Goal: Transaction & Acquisition: Book appointment/travel/reservation

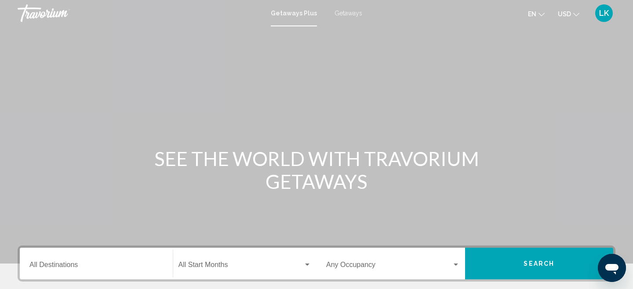
click at [348, 14] on span "Getaways" at bounding box center [349, 13] width 28 height 7
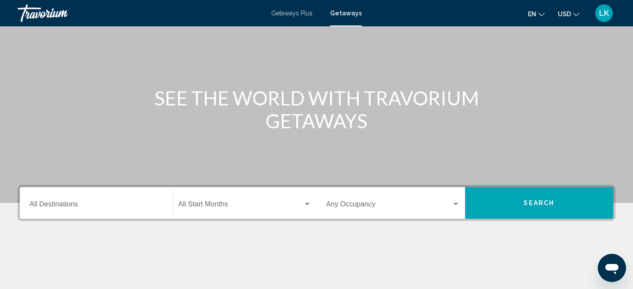
scroll to position [62, 0]
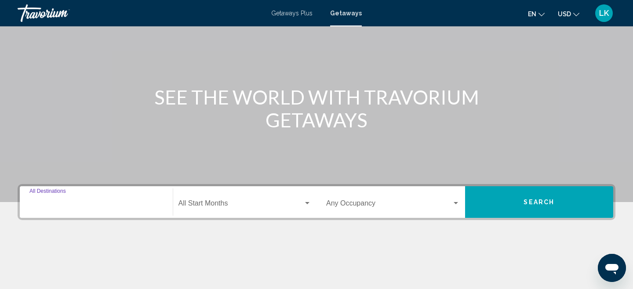
click at [45, 201] on input "Destination All Destinations" at bounding box center [96, 205] width 134 height 8
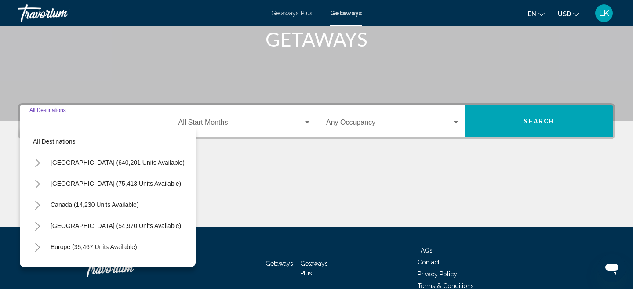
scroll to position [188, 0]
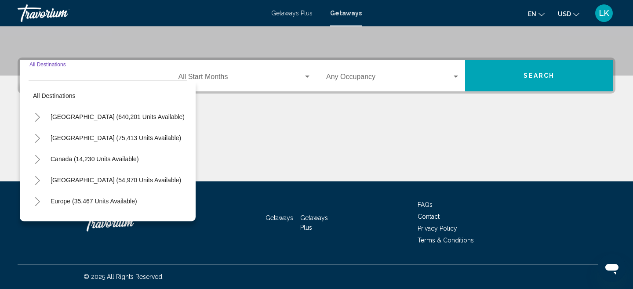
click at [38, 117] on icon "Toggle United States (640,201 units available)" at bounding box center [37, 117] width 7 height 9
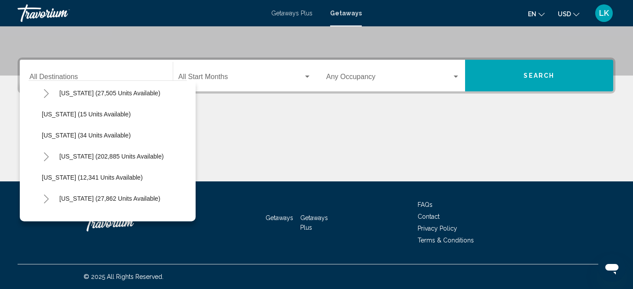
scroll to position [108, 0]
click at [45, 157] on icon "Toggle Florida (202,885 units available)" at bounding box center [46, 157] width 7 height 9
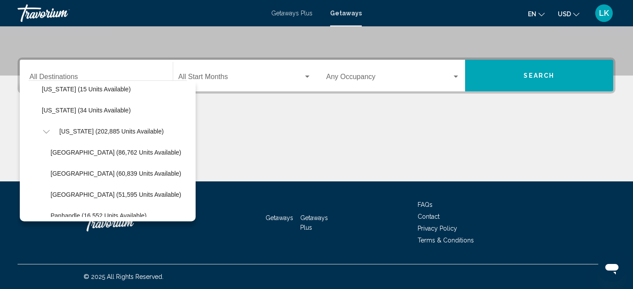
scroll to position [135, 0]
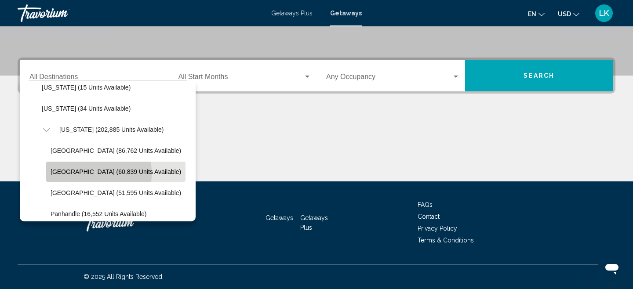
click at [63, 173] on span "[GEOGRAPHIC_DATA] (60,839 units available)" at bounding box center [116, 171] width 131 height 7
type input "**********"
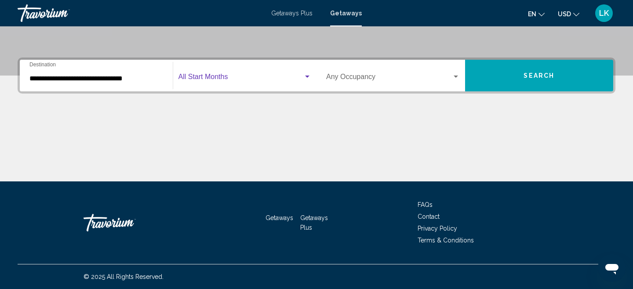
click at [307, 75] on div "Search widget" at bounding box center [307, 76] width 8 height 7
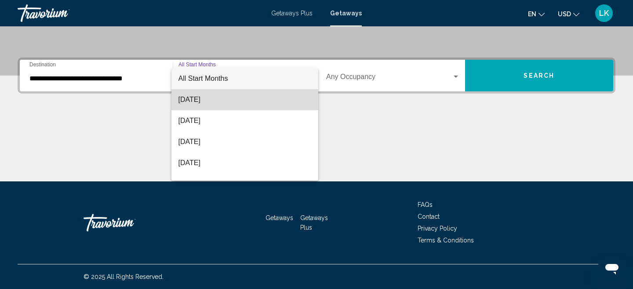
click at [204, 100] on span "[DATE]" at bounding box center [245, 99] width 133 height 21
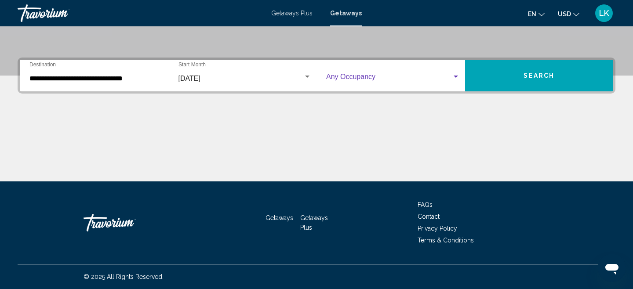
click at [457, 75] on div "Search widget" at bounding box center [456, 76] width 8 height 7
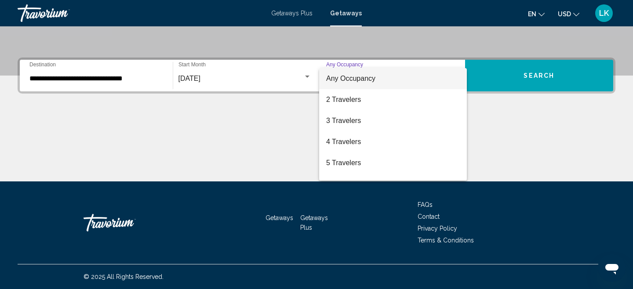
click at [507, 123] on div at bounding box center [316, 144] width 633 height 289
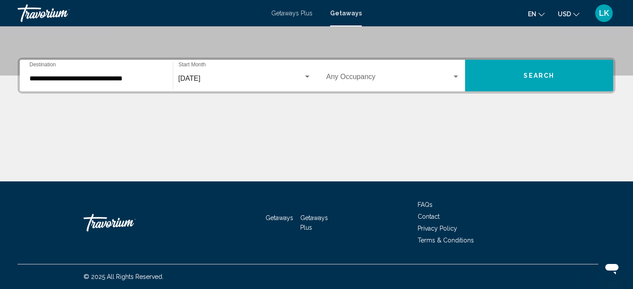
click at [508, 75] on button "Search" at bounding box center [539, 76] width 149 height 32
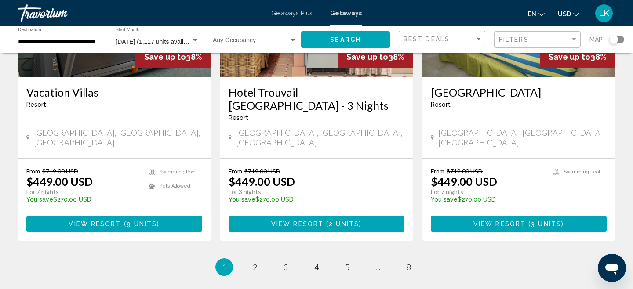
scroll to position [1196, 0]
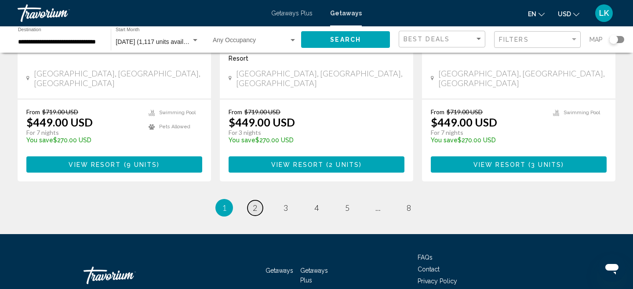
click at [254, 203] on span "2" at bounding box center [255, 208] width 4 height 10
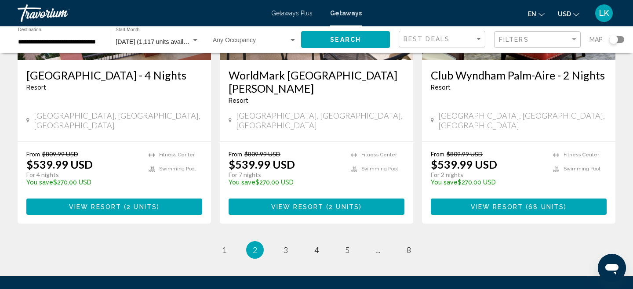
scroll to position [1183, 0]
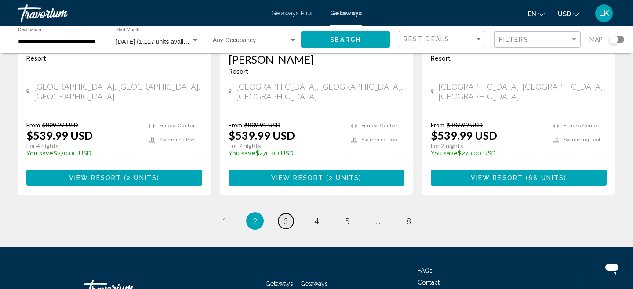
click at [285, 216] on span "3" at bounding box center [286, 221] width 4 height 10
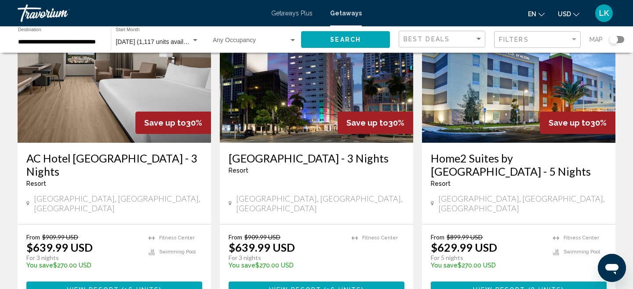
scroll to position [1083, 0]
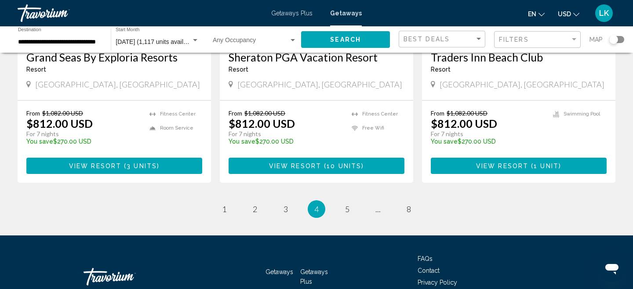
scroll to position [1164, 0]
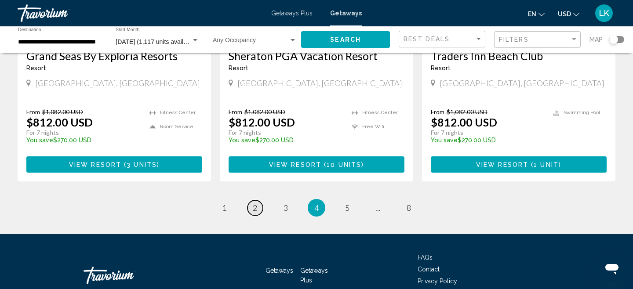
click at [256, 203] on span "2" at bounding box center [255, 208] width 4 height 10
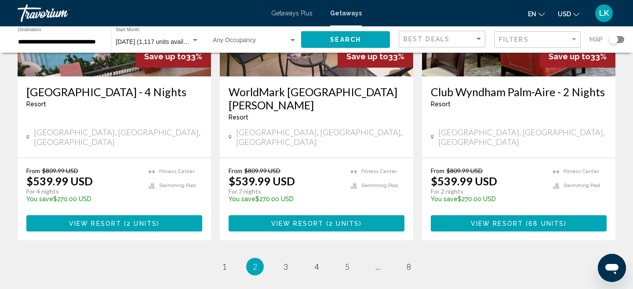
scroll to position [1140, 0]
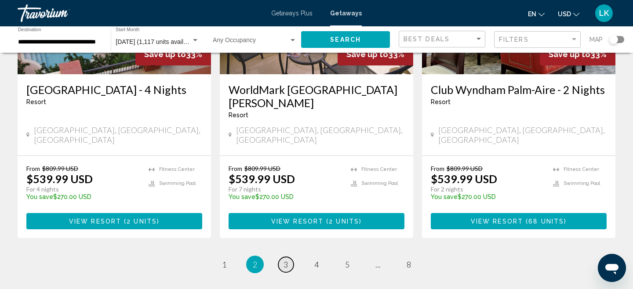
click at [289, 257] on link "page 3" at bounding box center [285, 264] width 15 height 15
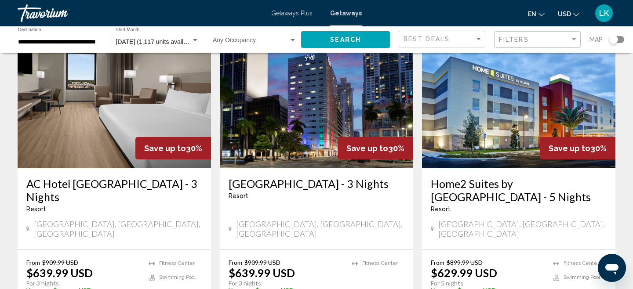
scroll to position [1049, 0]
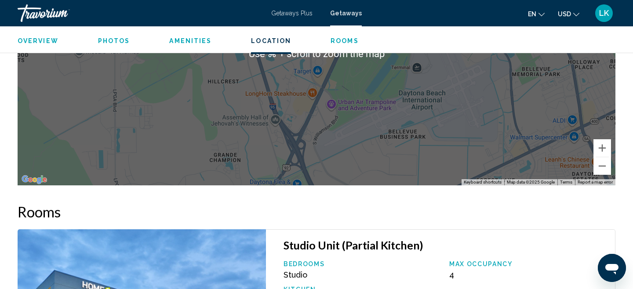
scroll to position [1007, 0]
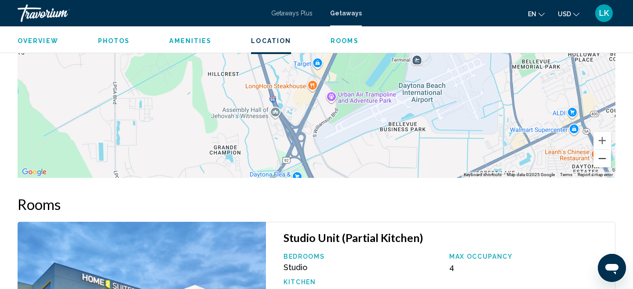
click at [603, 158] on button "Zoom out" at bounding box center [603, 159] width 18 height 18
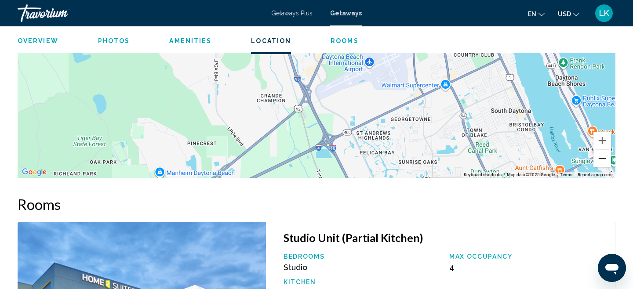
click at [603, 158] on button "Zoom out" at bounding box center [603, 159] width 18 height 18
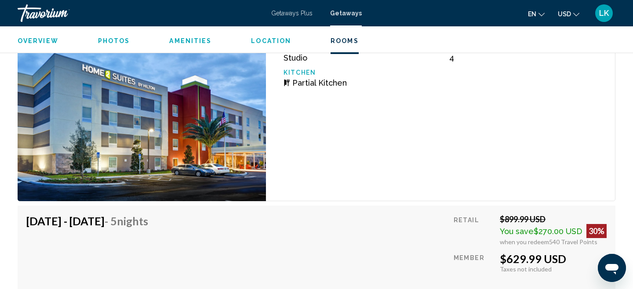
scroll to position [1216, 0]
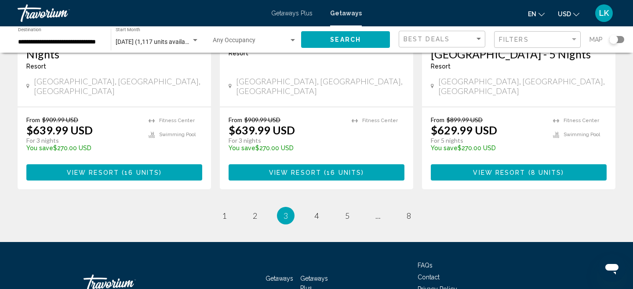
scroll to position [1196, 0]
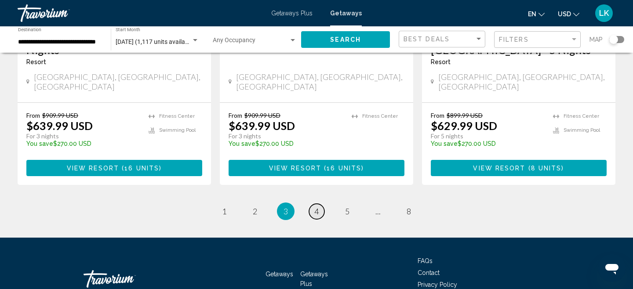
click at [318, 207] on span "4" at bounding box center [316, 212] width 4 height 10
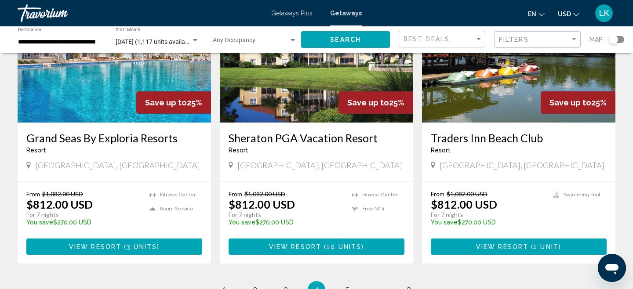
scroll to position [1090, 0]
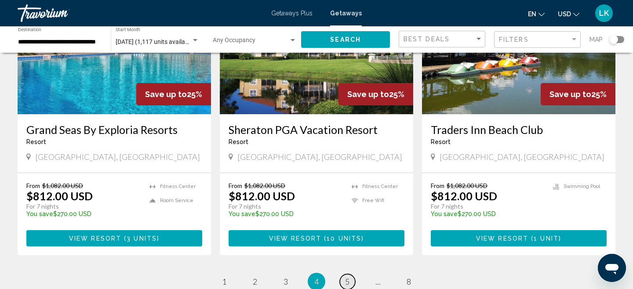
click at [347, 277] on span "5" at bounding box center [347, 282] width 4 height 10
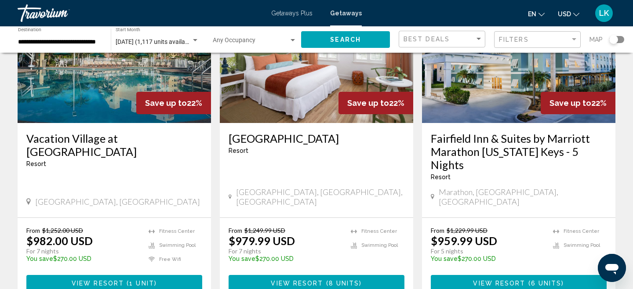
scroll to position [1103, 0]
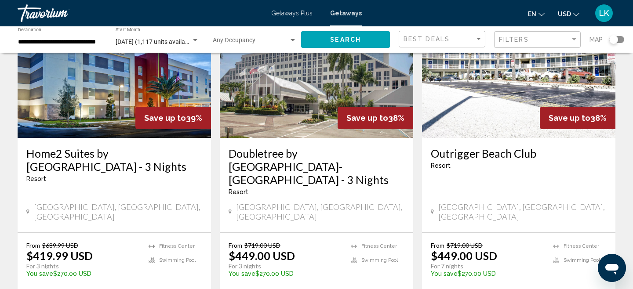
scroll to position [94, 0]
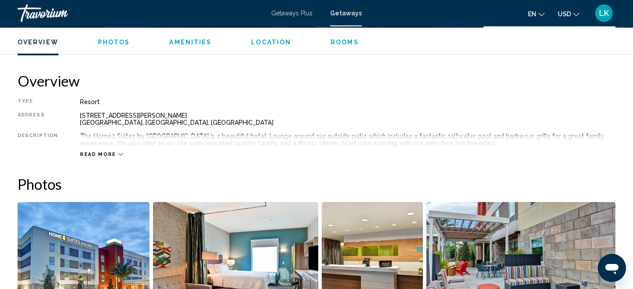
scroll to position [267, 0]
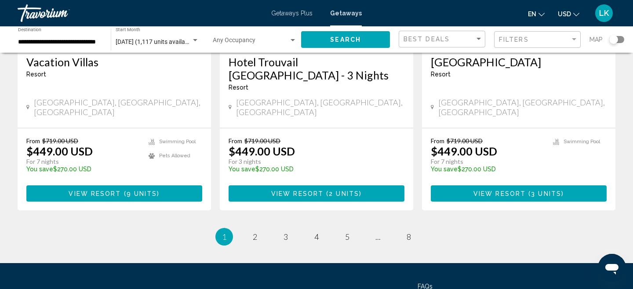
scroll to position [1166, 0]
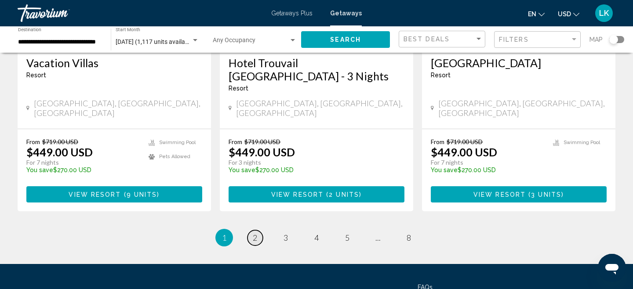
click at [255, 233] on span "2" at bounding box center [255, 238] width 4 height 10
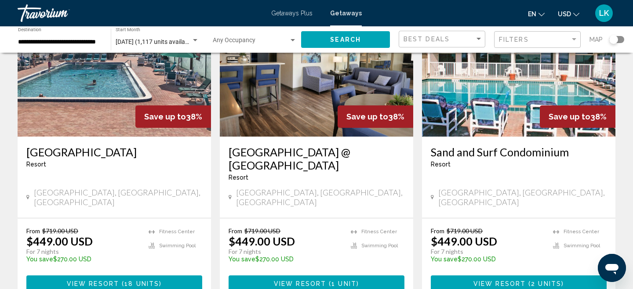
scroll to position [121, 0]
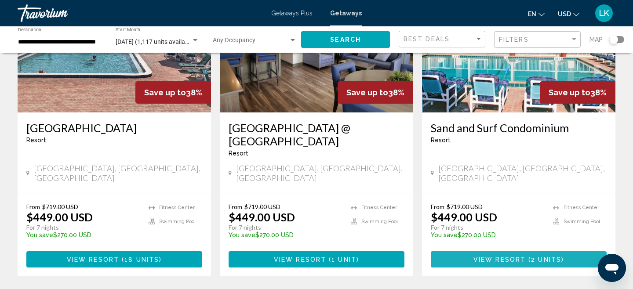
click at [479, 256] on span "View Resort" at bounding box center [500, 259] width 52 height 7
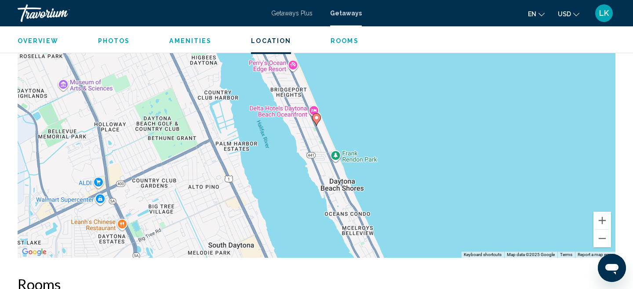
scroll to position [1343, 0]
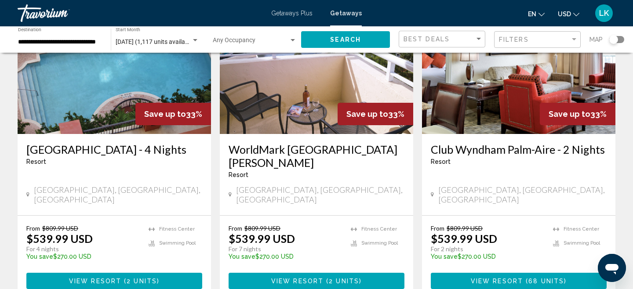
scroll to position [1085, 0]
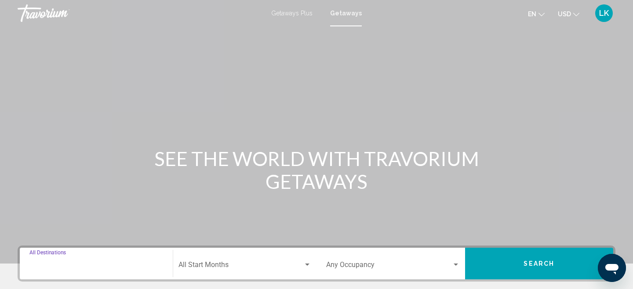
click at [45, 265] on input "Destination All Destinations" at bounding box center [96, 267] width 134 height 8
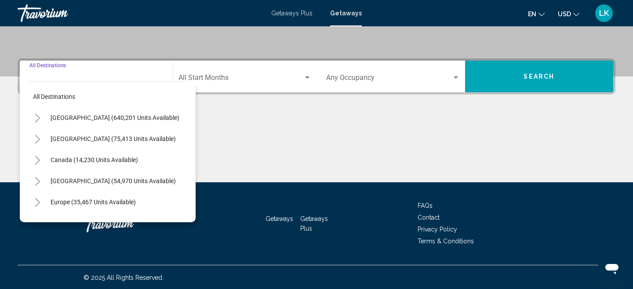
scroll to position [188, 0]
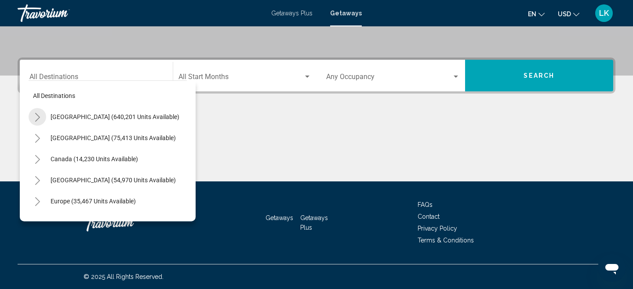
click at [39, 116] on icon "Toggle United States (640,201 units available)" at bounding box center [37, 117] width 7 height 9
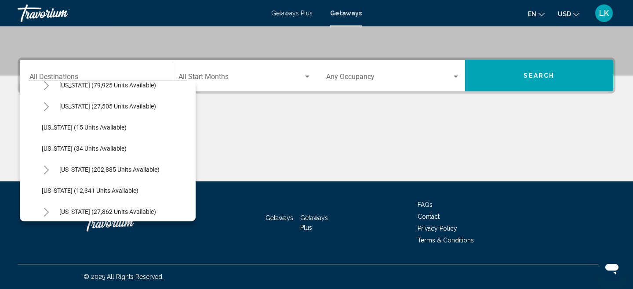
scroll to position [95, 0]
click at [48, 168] on icon "Toggle Florida (202,885 units available)" at bounding box center [46, 169] width 7 height 9
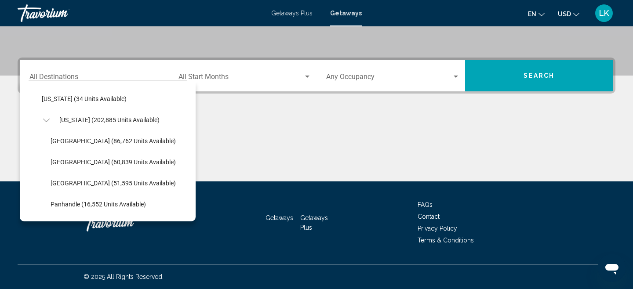
scroll to position [150, 0]
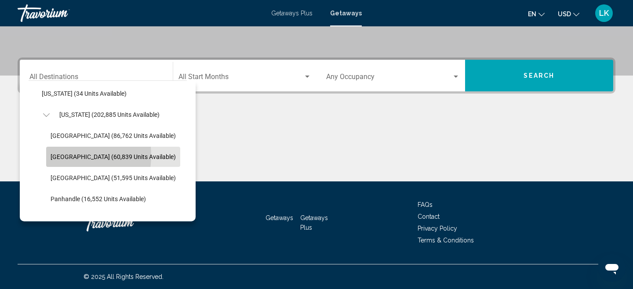
click at [61, 156] on span "[GEOGRAPHIC_DATA] (60,839 units available)" at bounding box center [113, 156] width 125 height 7
type input "**********"
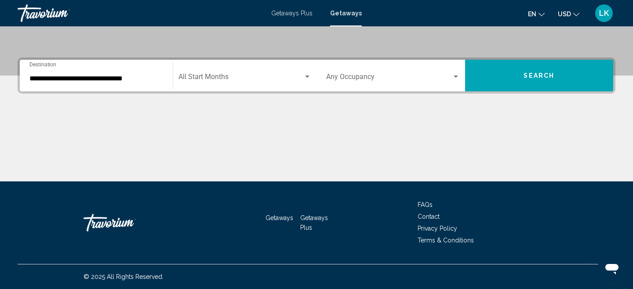
click at [210, 74] on div "Start Month All Start Months" at bounding box center [245, 76] width 133 height 28
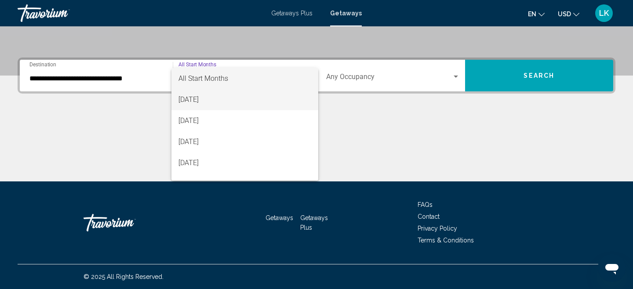
click at [200, 98] on span "[DATE]" at bounding box center [245, 99] width 133 height 21
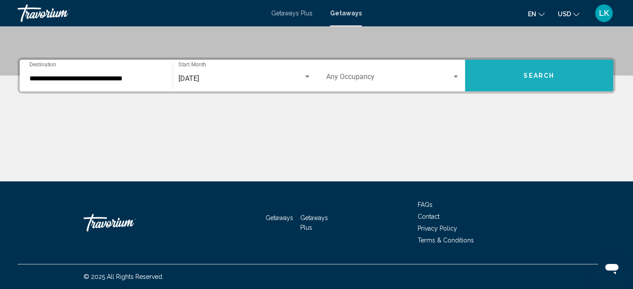
click at [508, 75] on button "Search" at bounding box center [539, 76] width 149 height 32
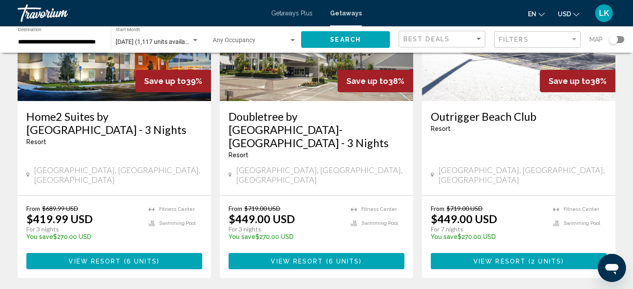
scroll to position [134, 0]
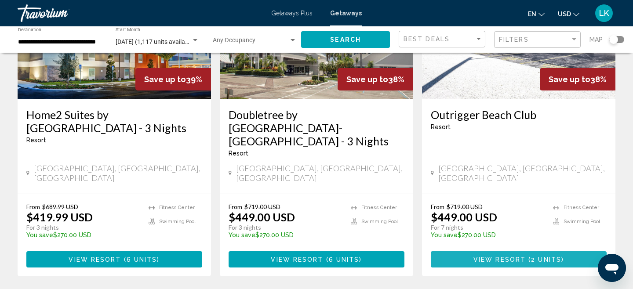
click at [469, 252] on button "View Resort ( 2 units )" at bounding box center [519, 260] width 176 height 16
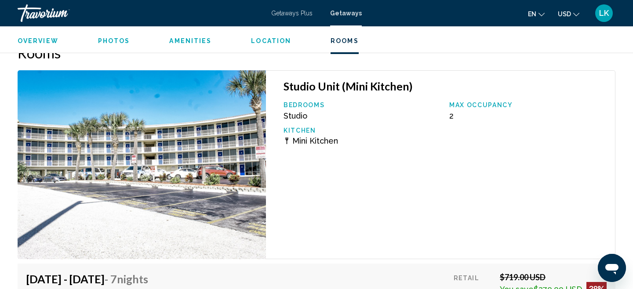
scroll to position [1422, 0]
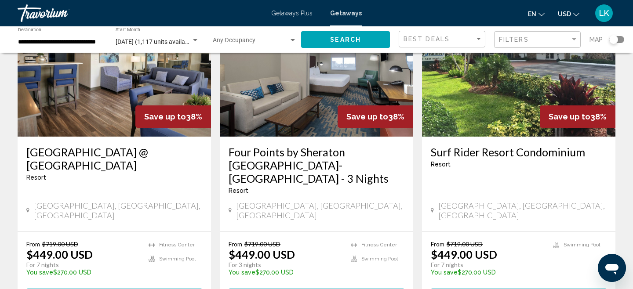
scroll to position [744, 0]
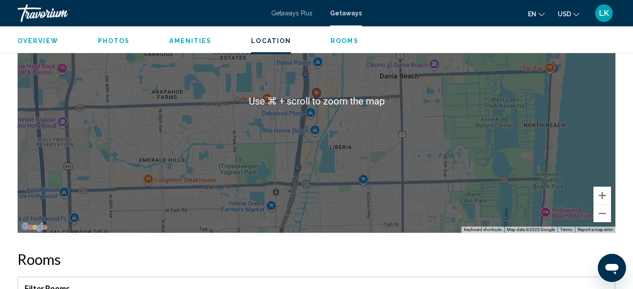
scroll to position [1018, 0]
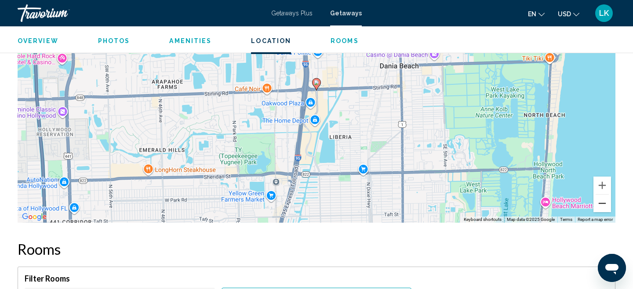
click at [603, 203] on button "Zoom out" at bounding box center [603, 204] width 18 height 18
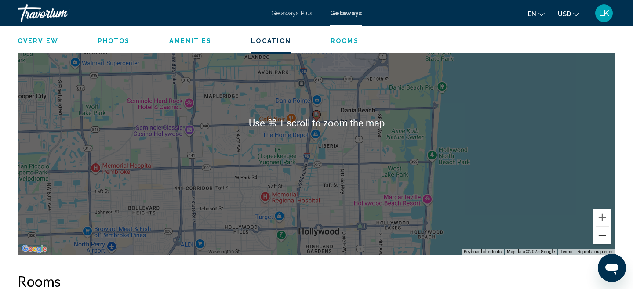
scroll to position [985, 0]
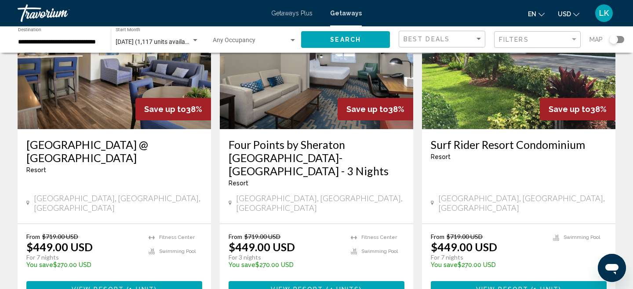
scroll to position [754, 0]
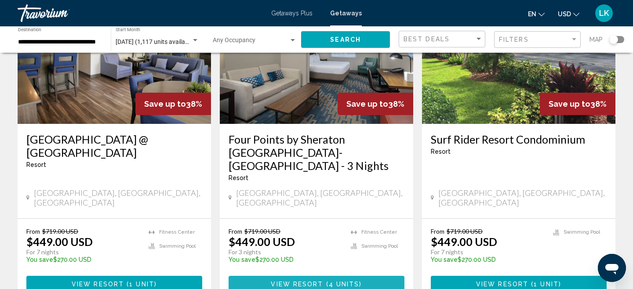
click at [275, 281] on span "View Resort" at bounding box center [297, 284] width 52 height 7
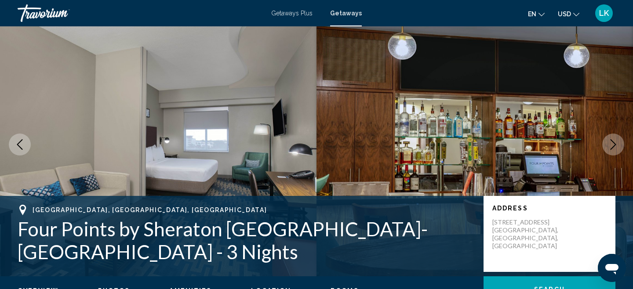
click at [614, 268] on icon "Open messaging window" at bounding box center [612, 269] width 13 height 11
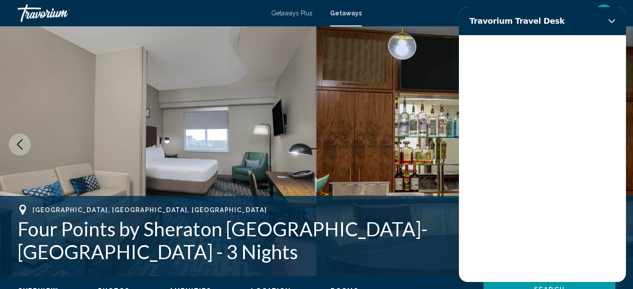
scroll to position [0, 0]
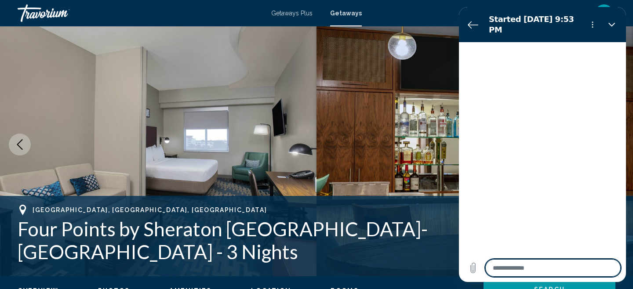
type textarea "*"
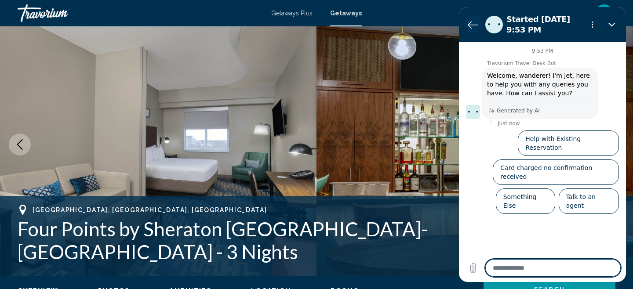
click at [473, 25] on icon "Back to the conversation list" at bounding box center [473, 25] width 10 height 7
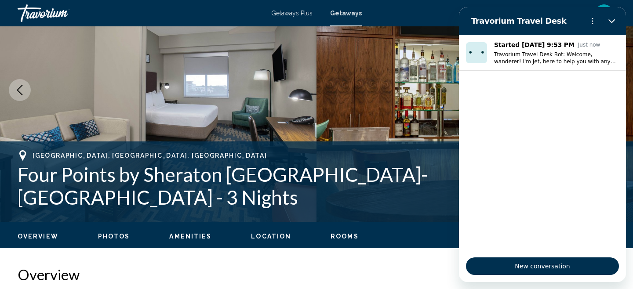
scroll to position [69, 0]
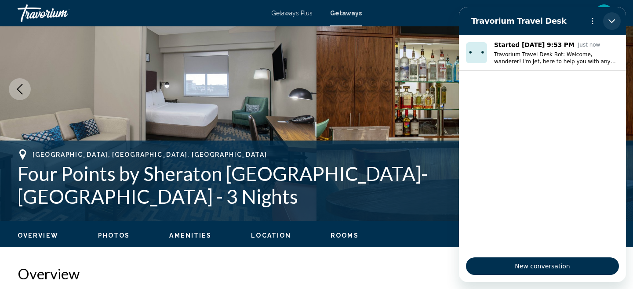
click at [614, 18] on icon "Close" at bounding box center [612, 21] width 7 height 7
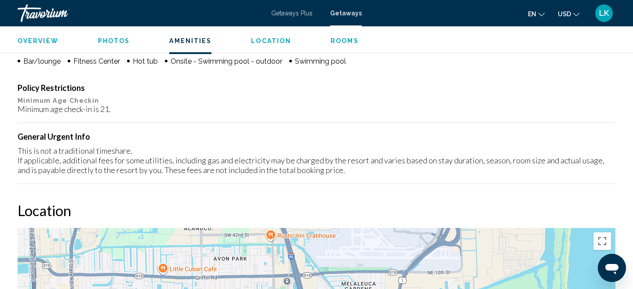
scroll to position [747, 0]
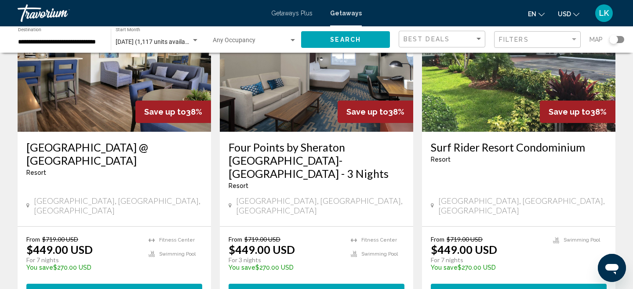
scroll to position [760, 0]
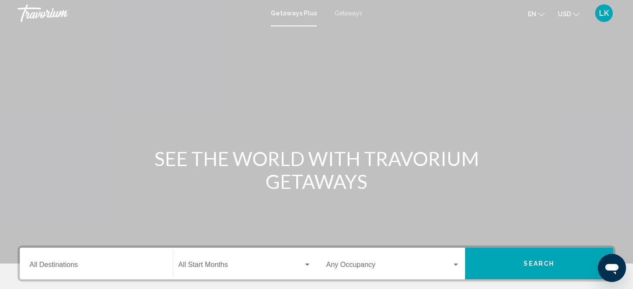
click at [346, 11] on span "Getaways" at bounding box center [349, 13] width 28 height 7
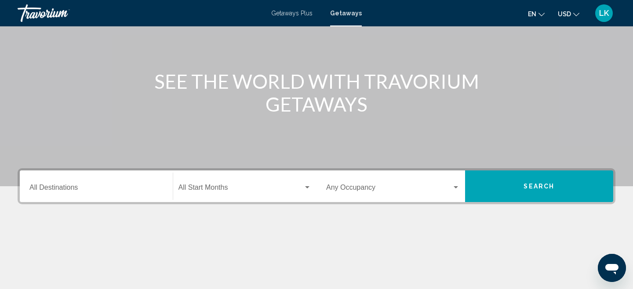
scroll to position [97, 0]
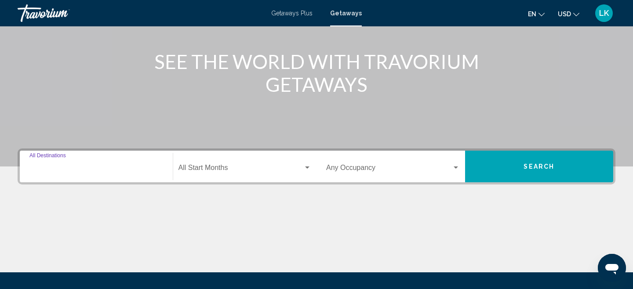
click at [41, 166] on input "Destination All Destinations" at bounding box center [96, 170] width 134 height 8
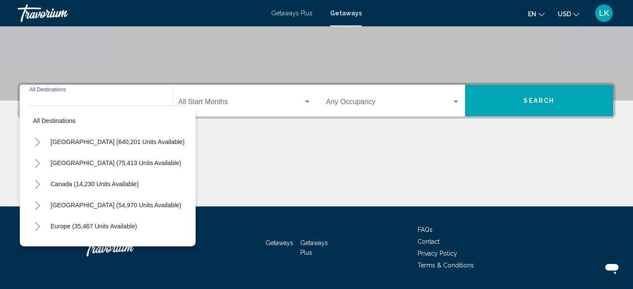
scroll to position [188, 0]
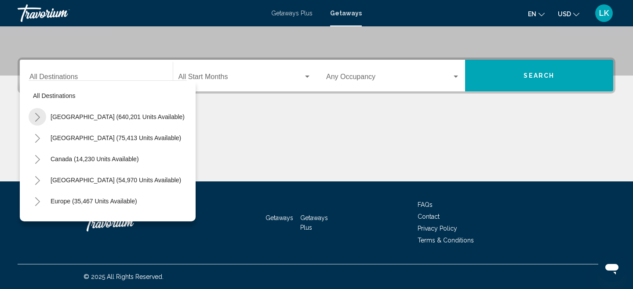
click at [37, 116] on icon "Toggle United States (640,201 units available)" at bounding box center [37, 117] width 7 height 9
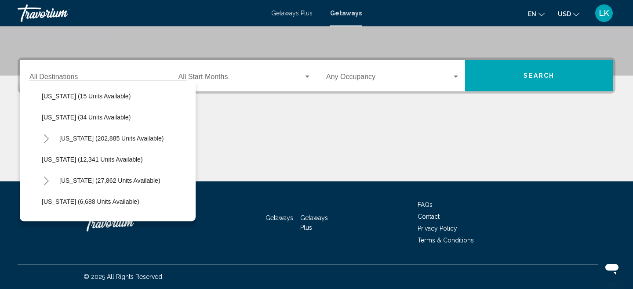
scroll to position [128, 0]
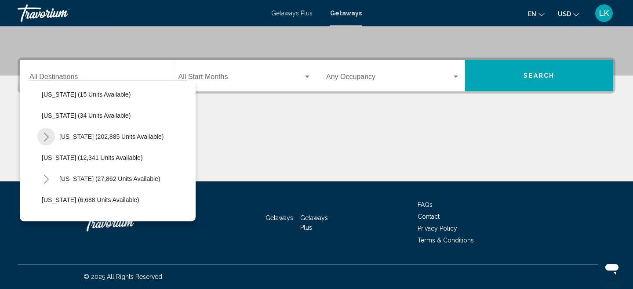
click at [47, 136] on icon "Toggle Florida (202,885 units available)" at bounding box center [46, 137] width 5 height 9
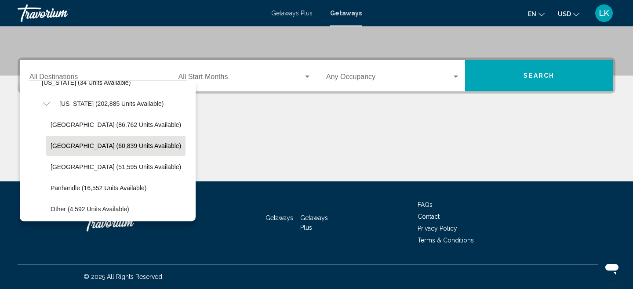
scroll to position [168, 0]
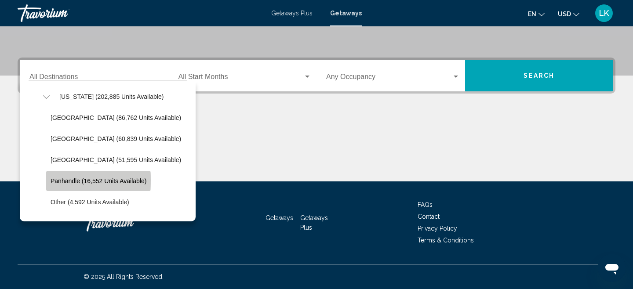
click at [53, 180] on span "Panhandle (16,552 units available)" at bounding box center [99, 181] width 96 height 7
type input "**********"
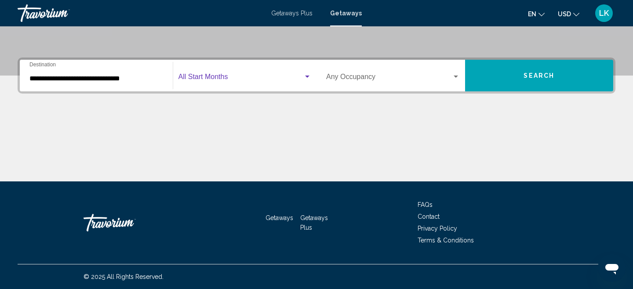
click at [307, 76] on div "Search widget" at bounding box center [307, 77] width 4 height 2
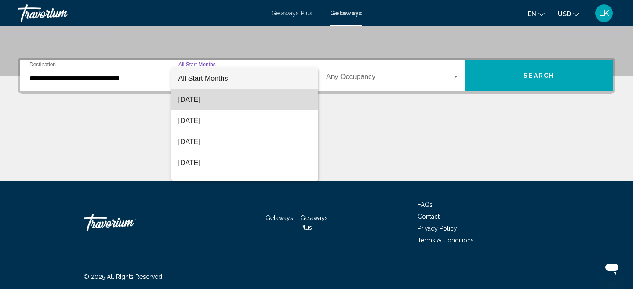
click at [230, 99] on span "[DATE]" at bounding box center [245, 99] width 133 height 21
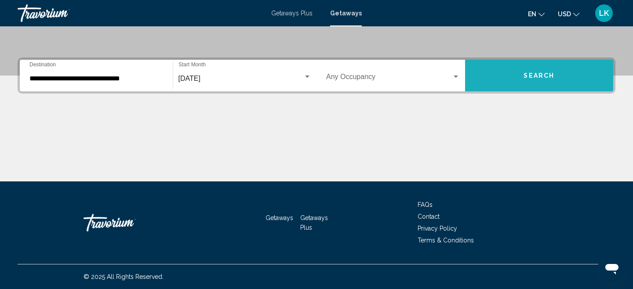
click at [494, 74] on button "Search" at bounding box center [539, 76] width 149 height 32
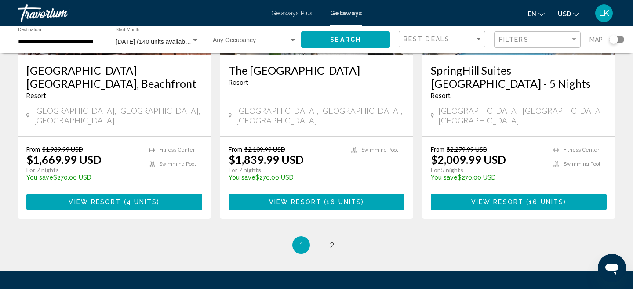
scroll to position [1173, 0]
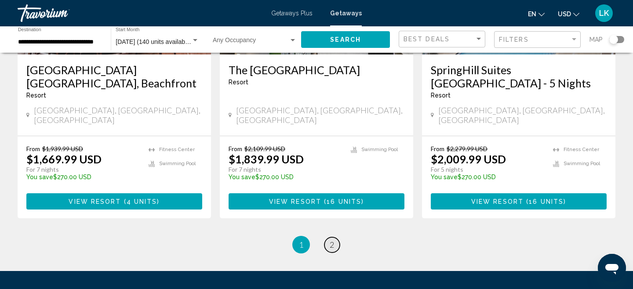
click at [329, 237] on link "page 2" at bounding box center [332, 244] width 15 height 15
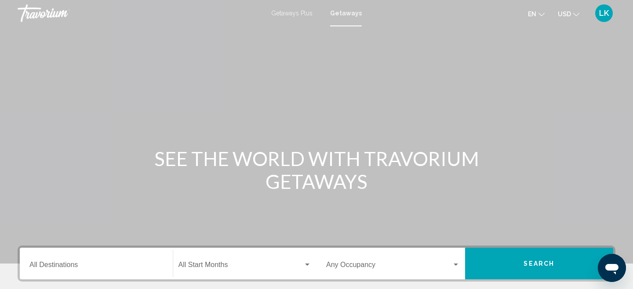
click at [35, 267] on input "Destination All Destinations" at bounding box center [96, 267] width 134 height 8
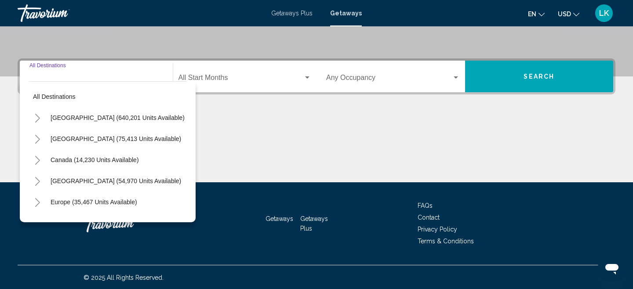
scroll to position [188, 0]
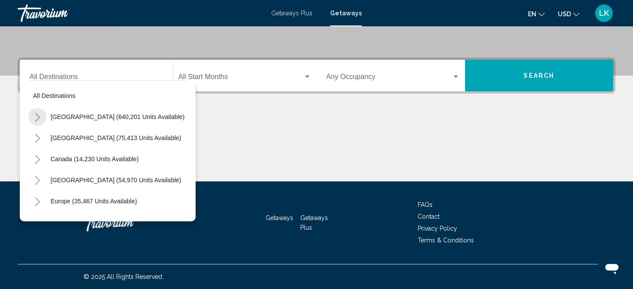
click at [36, 118] on icon "Toggle United States (640,201 units available)" at bounding box center [37, 117] width 7 height 9
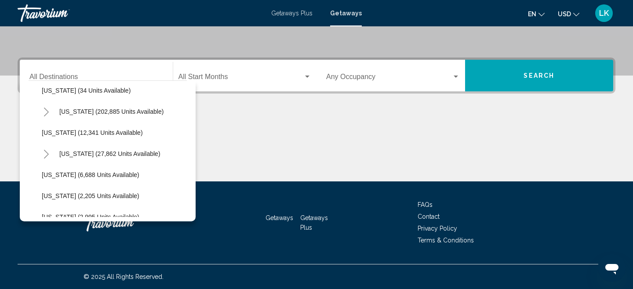
scroll to position [154, 0]
click at [47, 111] on icon "Toggle Florida (202,885 units available)" at bounding box center [46, 111] width 5 height 9
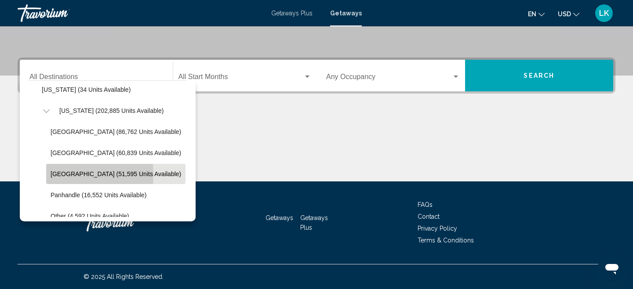
click at [62, 175] on span "[GEOGRAPHIC_DATA] (51,595 units available)" at bounding box center [116, 174] width 131 height 7
type input "**********"
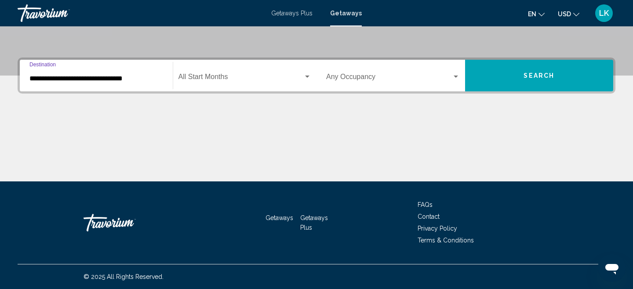
click at [248, 70] on div "Start Month All Start Months" at bounding box center [245, 76] width 133 height 28
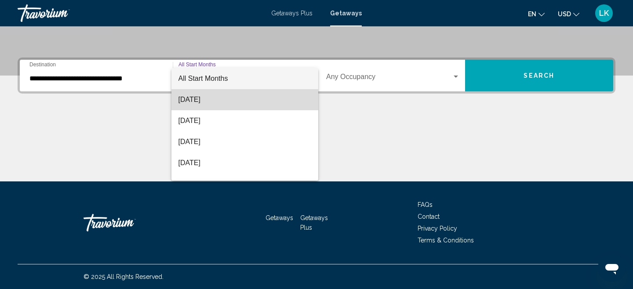
click at [216, 98] on span "[DATE]" at bounding box center [245, 99] width 133 height 21
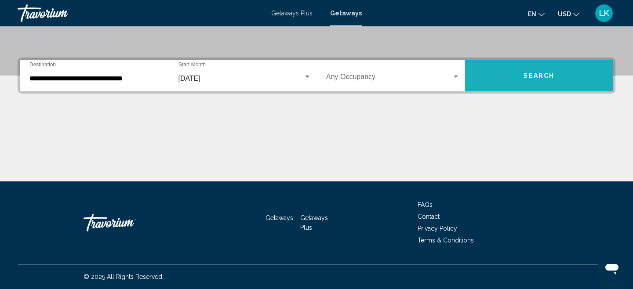
click at [540, 75] on span "Search" at bounding box center [539, 76] width 31 height 7
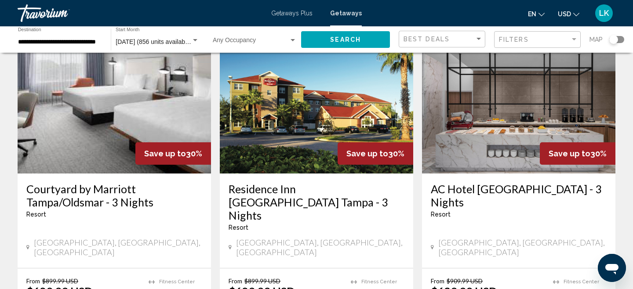
scroll to position [732, 0]
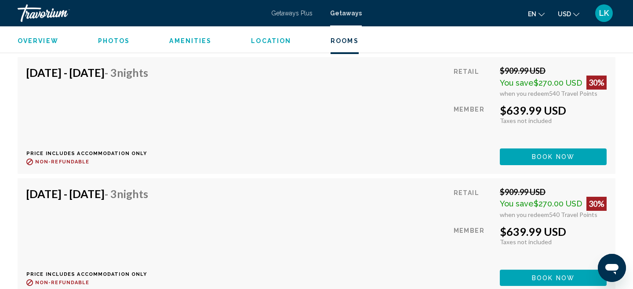
scroll to position [1629, 0]
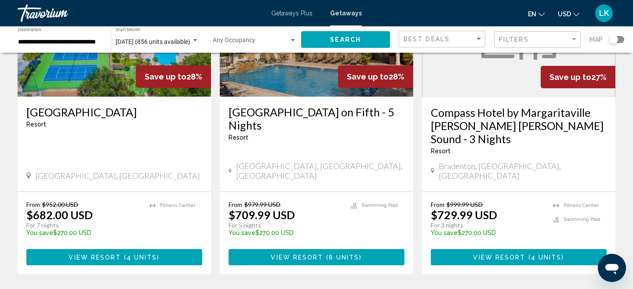
scroll to position [1139, 0]
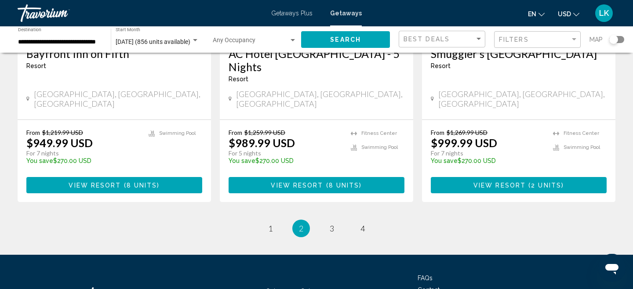
scroll to position [1190, 0]
